Goal: Information Seeking & Learning: Find specific fact

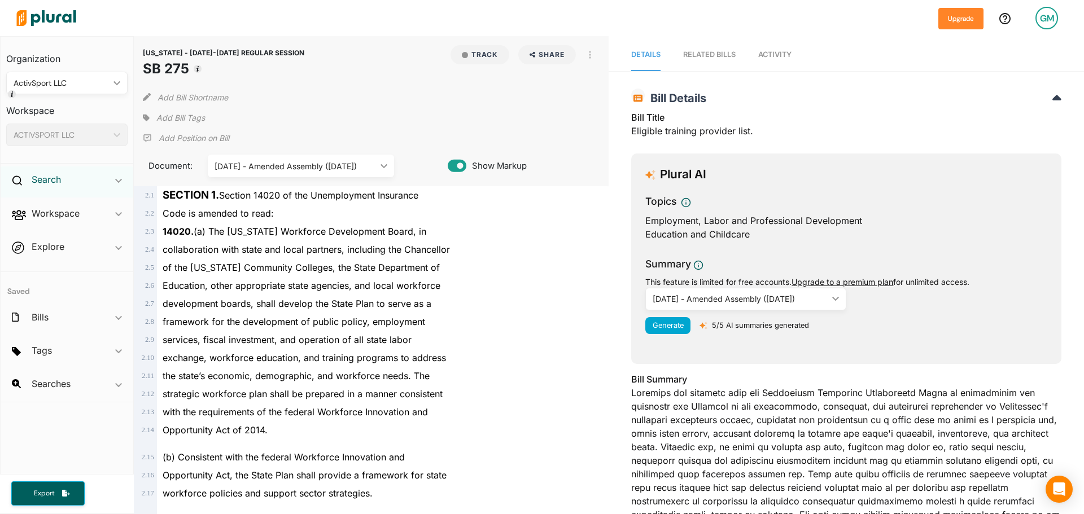
click at [33, 181] on h2 "Search" at bounding box center [46, 179] width 29 height 12
click at [34, 205] on h4 "Bills" at bounding box center [70, 205] width 104 height 11
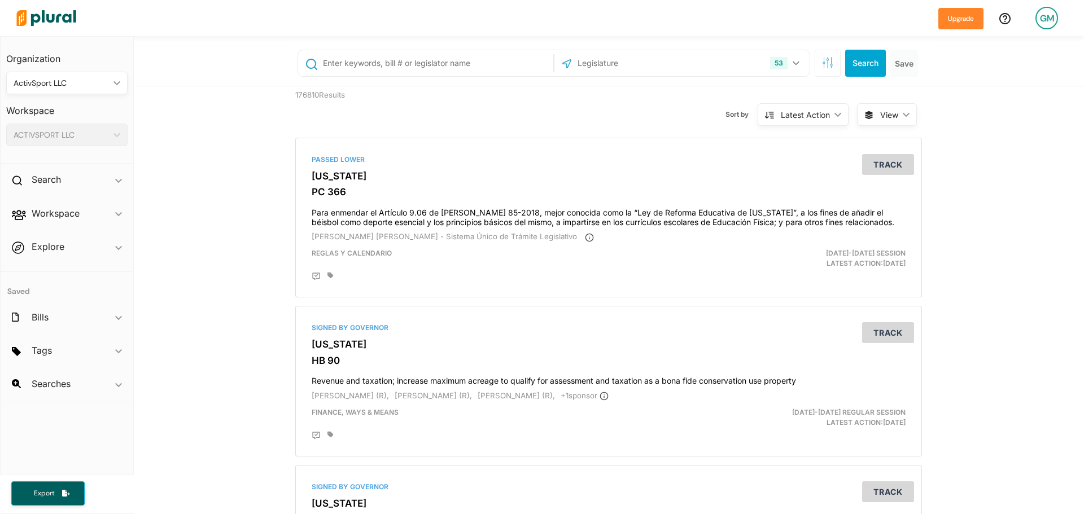
click at [361, 65] on input "text" at bounding box center [436, 63] width 229 height 21
click at [426, 60] on input "text" at bounding box center [436, 63] width 229 height 21
type input "S. 2303"
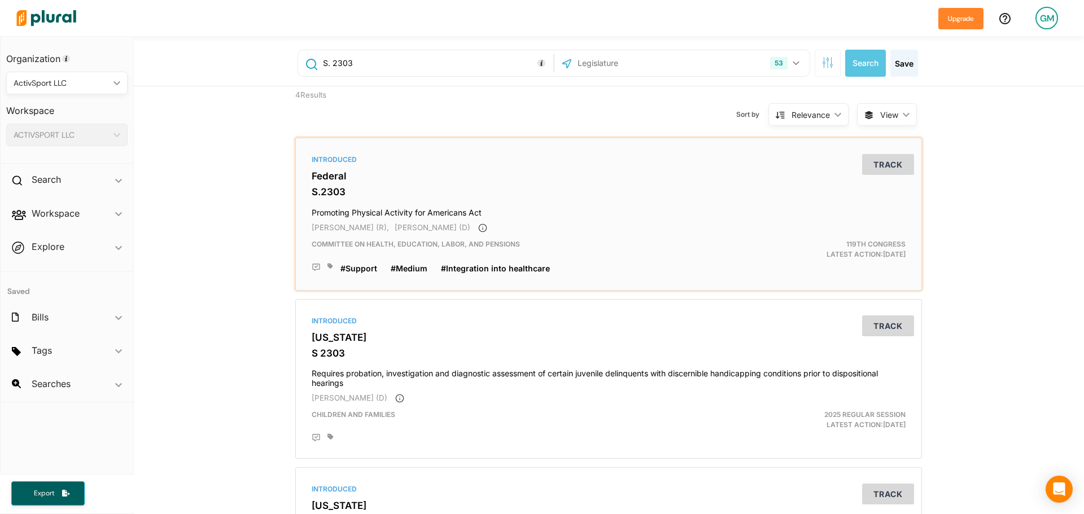
click at [374, 212] on h4 "Promoting Physical Activity for Americans Act" at bounding box center [609, 210] width 594 height 15
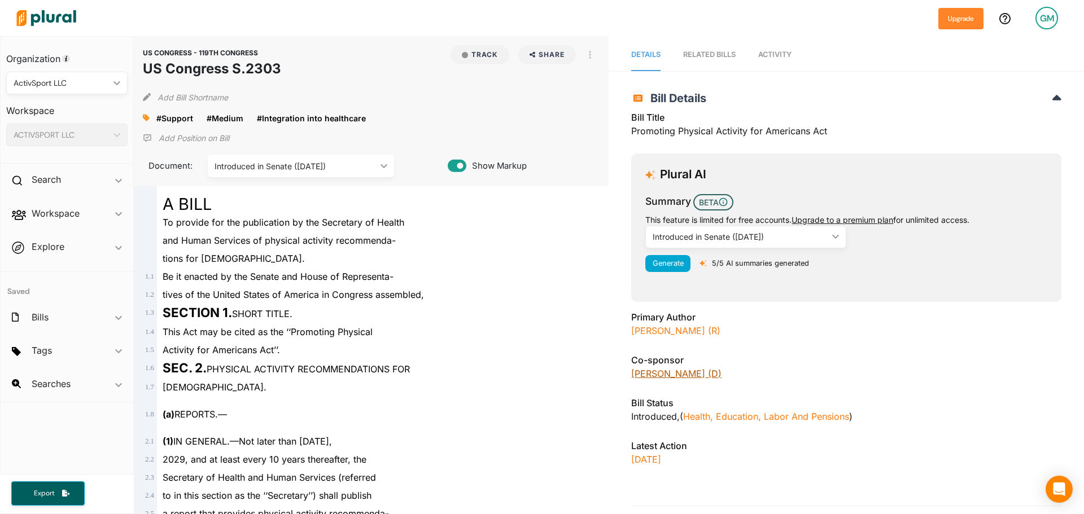
click at [677, 373] on link "[PERSON_NAME] (D)" at bounding box center [676, 373] width 90 height 11
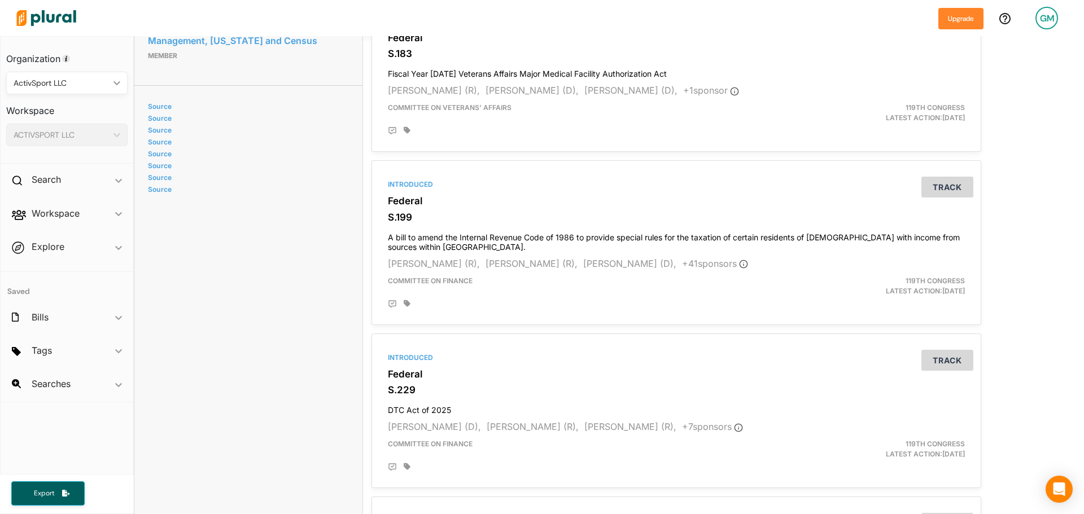
scroll to position [2259, 0]
